Goal: Task Accomplishment & Management: Complete application form

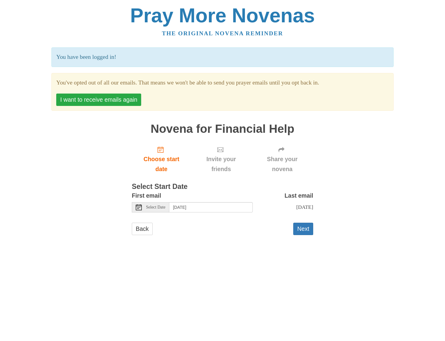
click at [123, 102] on button "I want to receive emails again" at bounding box center [98, 100] width 85 height 12
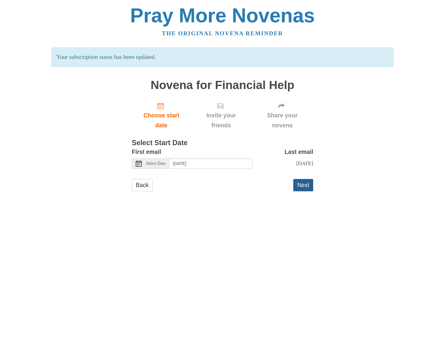
click at [299, 184] on button "Next" at bounding box center [303, 185] width 20 height 12
